Goal: Transaction & Acquisition: Purchase product/service

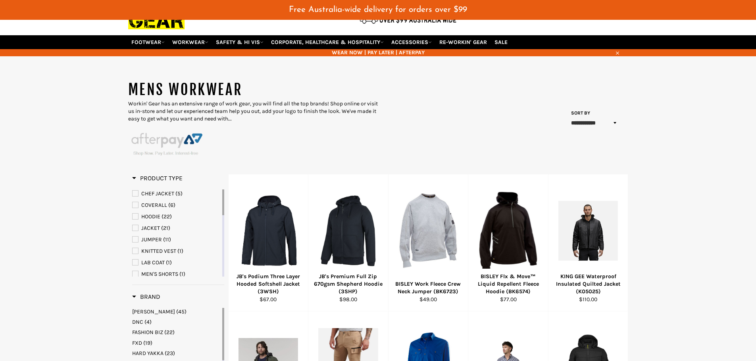
scroll to position [79, 0]
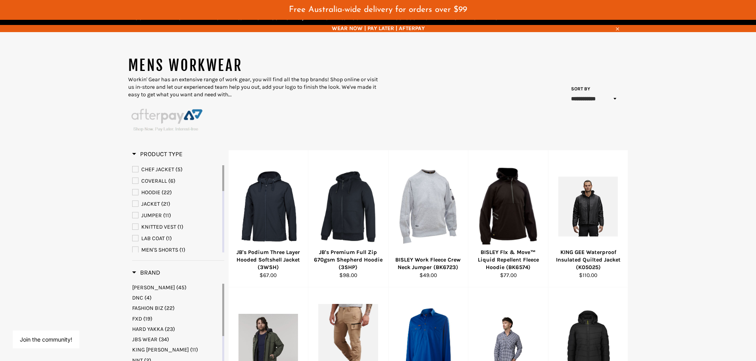
click at [134, 204] on span "JACKET" at bounding box center [136, 204] width 6 height 6
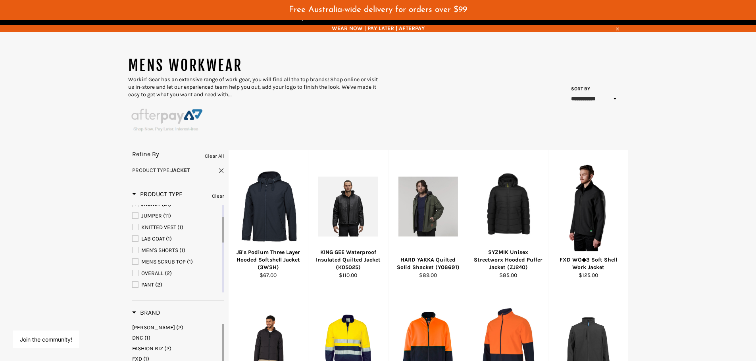
click at [137, 229] on span "KNITTED VEST" at bounding box center [136, 228] width 6 height 6
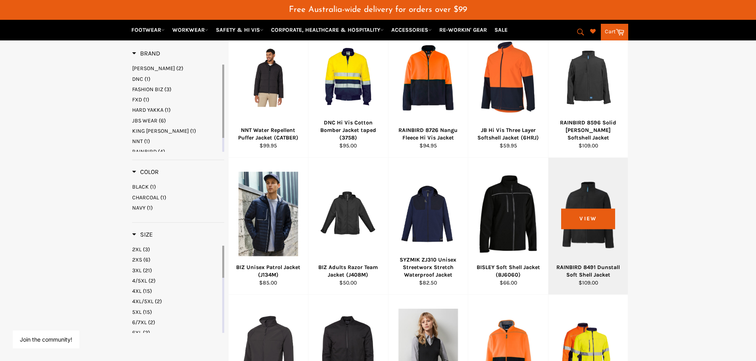
scroll to position [357, 0]
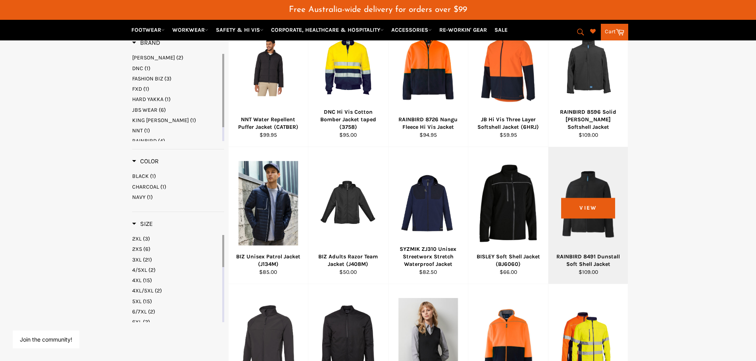
click at [579, 192] on div at bounding box center [588, 203] width 60 height 93
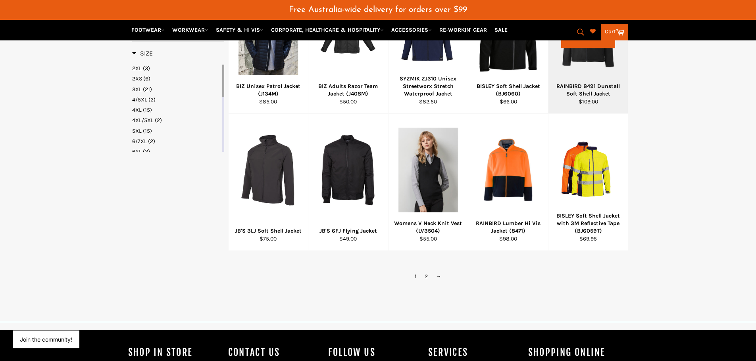
scroll to position [555, 0]
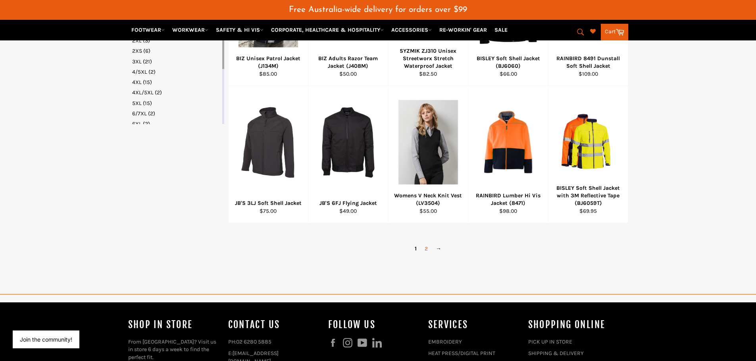
click at [427, 250] on link "2" at bounding box center [426, 249] width 11 height 12
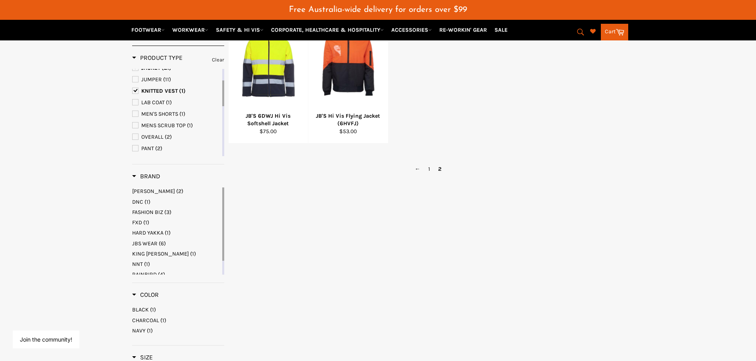
scroll to position [210, 0]
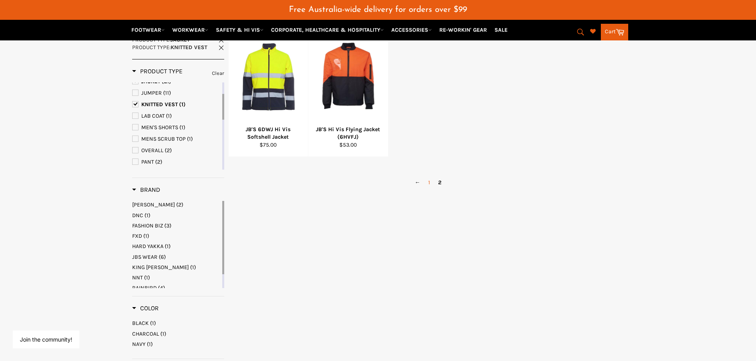
click at [431, 184] on link "1" at bounding box center [429, 183] width 10 height 12
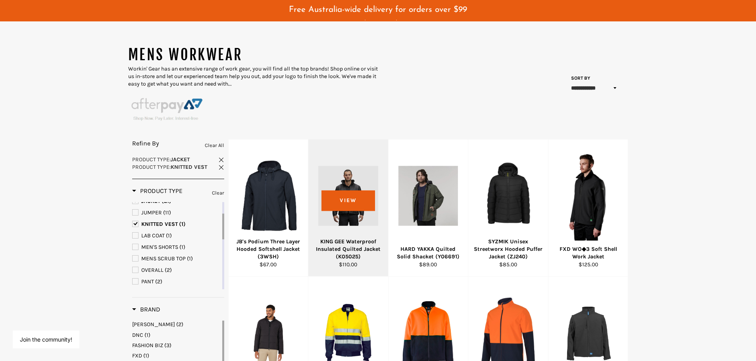
scroll to position [91, 0]
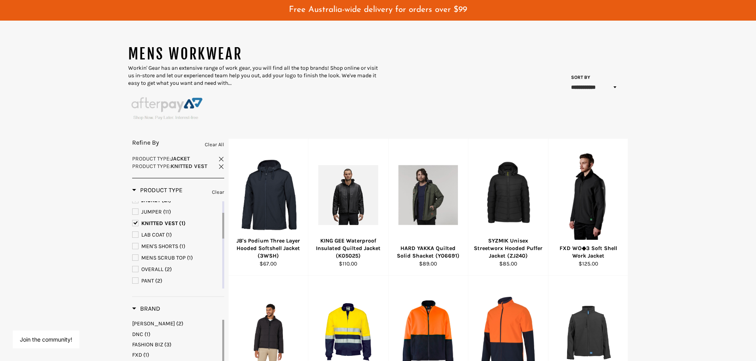
click at [137, 222] on span "KNITTED VEST" at bounding box center [136, 224] width 6 height 6
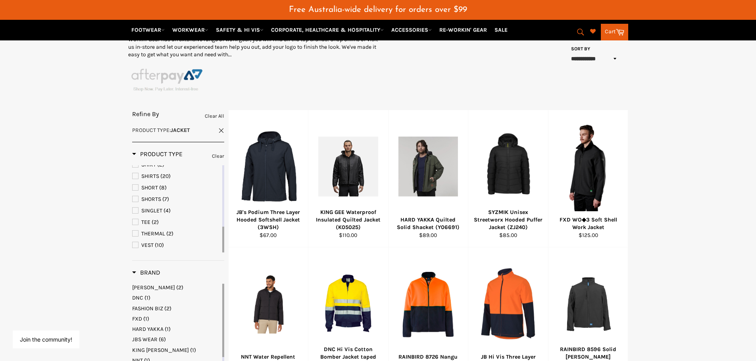
scroll to position [170, 0]
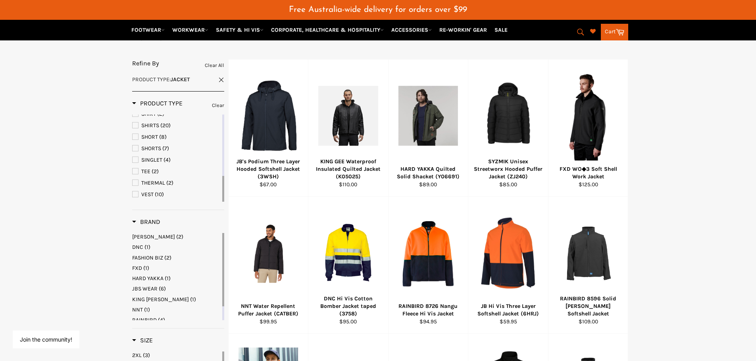
click at [136, 195] on span "VEST" at bounding box center [136, 195] width 6 height 6
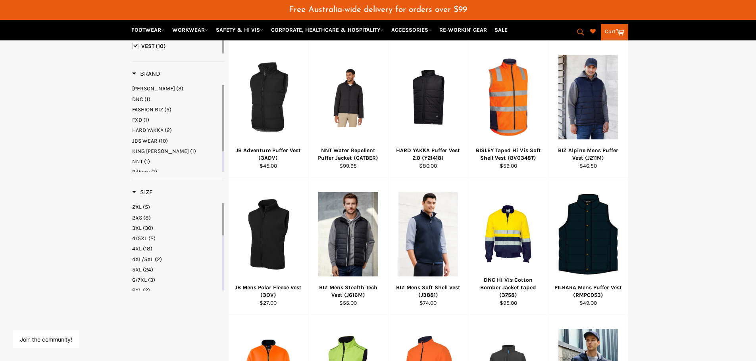
scroll to position [329, 0]
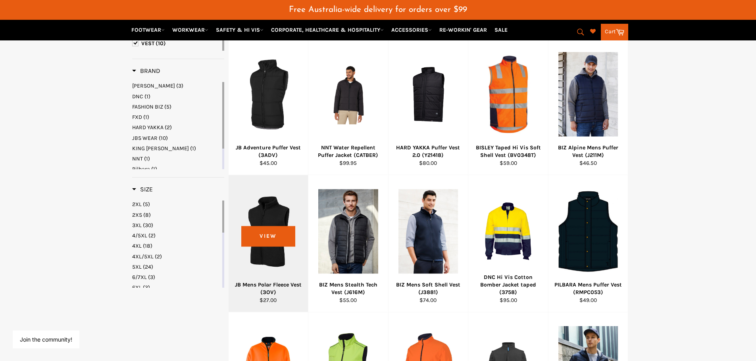
click at [273, 235] on div at bounding box center [268, 231] width 60 height 93
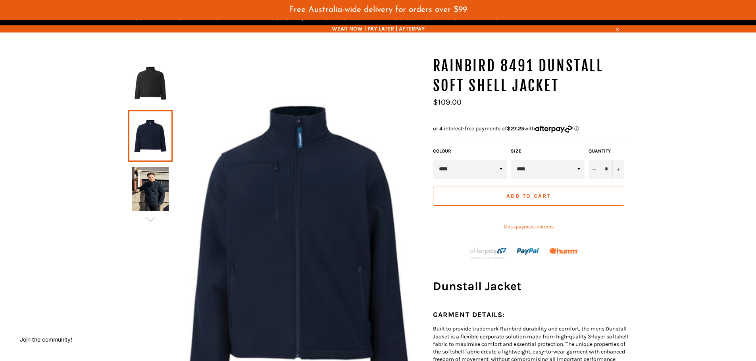
scroll to position [79, 0]
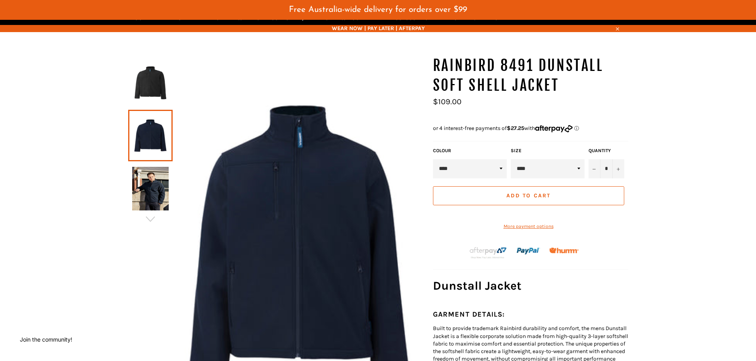
click at [475, 168] on select "**** *****" at bounding box center [470, 169] width 74 height 19
click at [143, 84] on img at bounding box center [150, 83] width 37 height 44
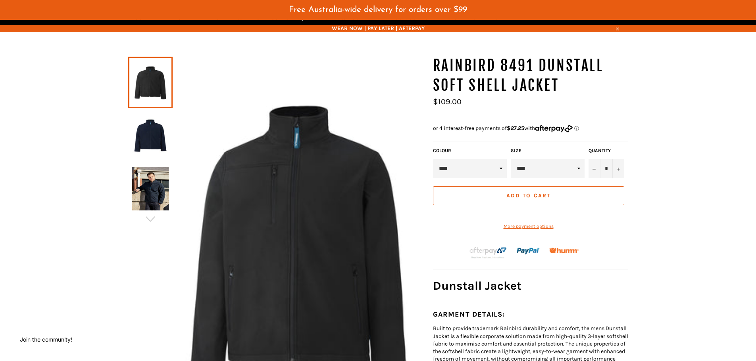
scroll to position [95, 0]
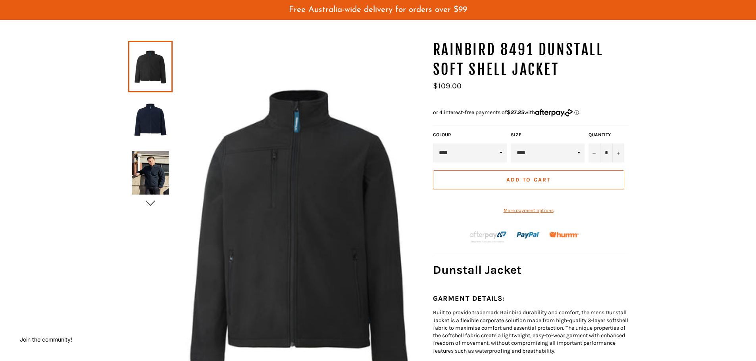
click at [151, 200] on icon "button" at bounding box center [150, 204] width 12 height 12
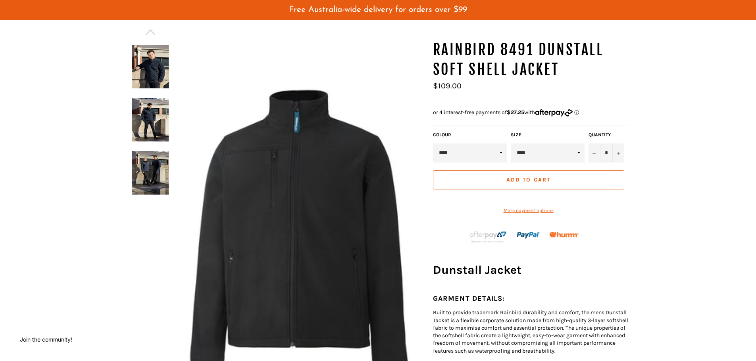
click at [156, 79] on img at bounding box center [150, 67] width 37 height 44
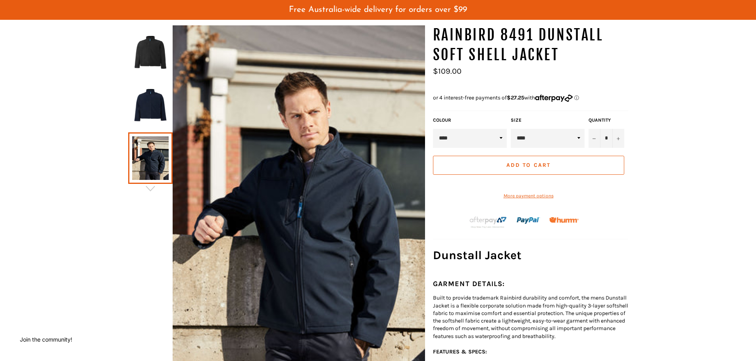
scroll to position [111, 0]
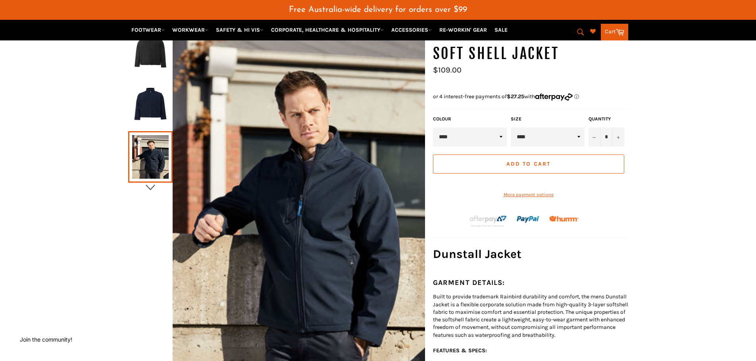
click at [149, 183] on icon "button" at bounding box center [150, 188] width 12 height 12
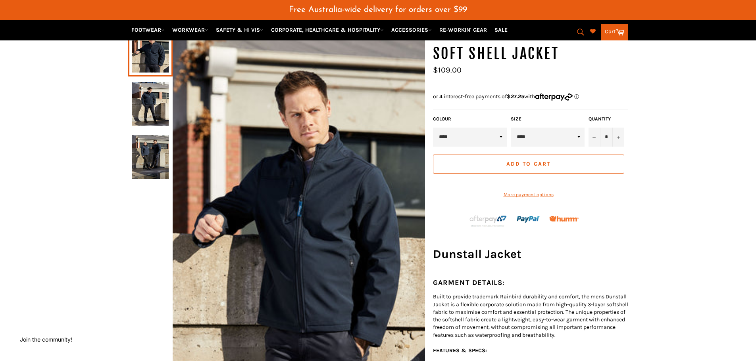
click at [154, 150] on img at bounding box center [150, 157] width 37 height 44
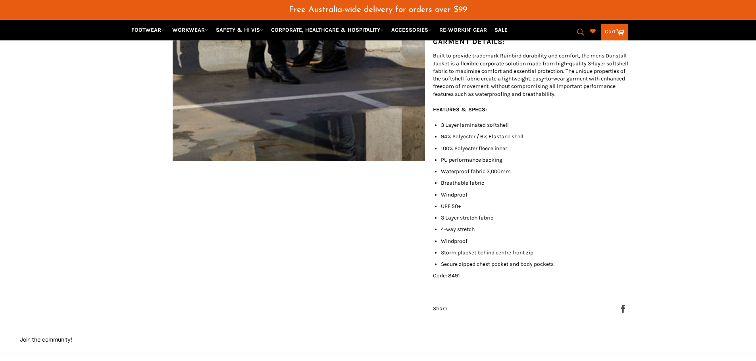
scroll to position [389, 0]
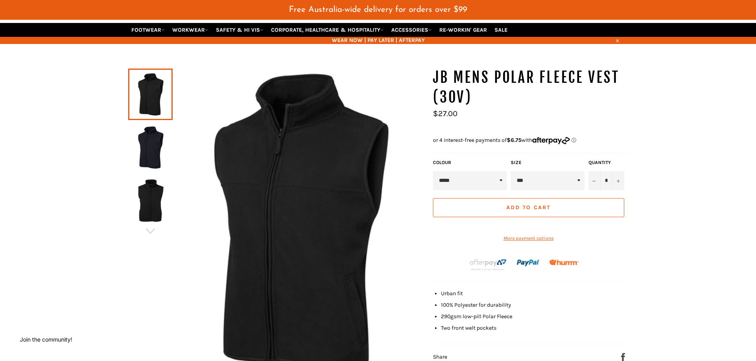
scroll to position [69, 0]
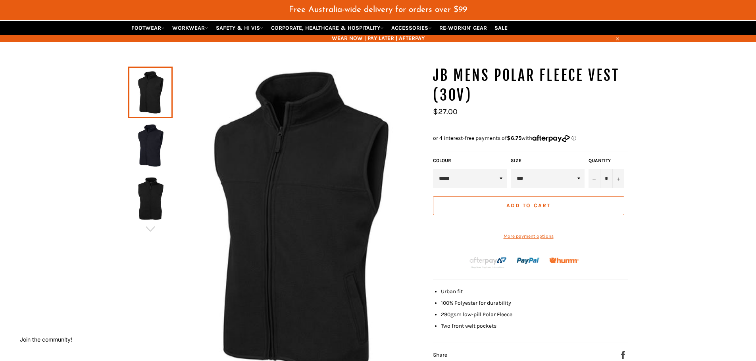
click at [162, 143] on img at bounding box center [150, 146] width 37 height 44
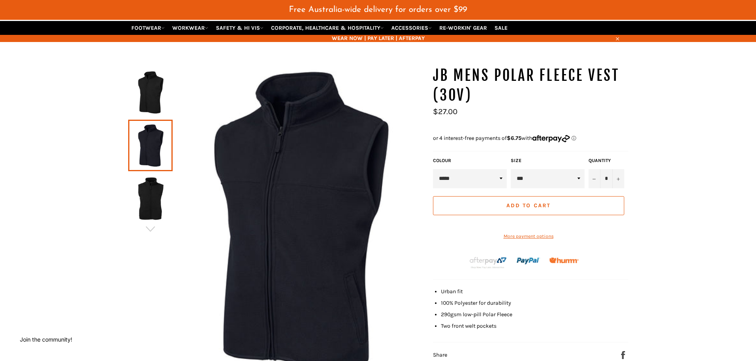
click at [150, 193] on img at bounding box center [150, 199] width 37 height 44
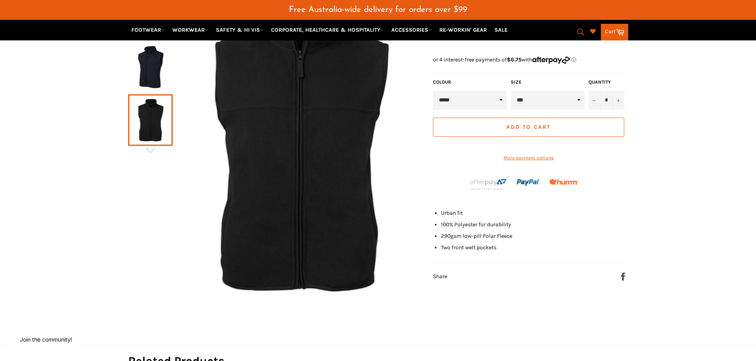
scroll to position [149, 0]
click at [148, 150] on icon "button" at bounding box center [150, 150] width 9 height 6
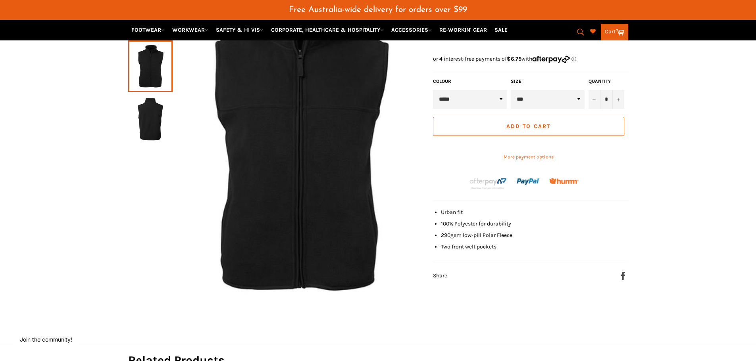
click at [164, 122] on img at bounding box center [150, 120] width 37 height 44
